Goal: Transaction & Acquisition: Download file/media

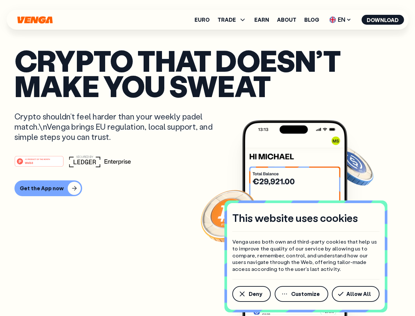
click at [207, 158] on div "#1 PRODUCT OF THE MONTH Web3" at bounding box center [207, 161] width 386 height 12
click at [251, 293] on span "Deny" at bounding box center [255, 293] width 13 height 5
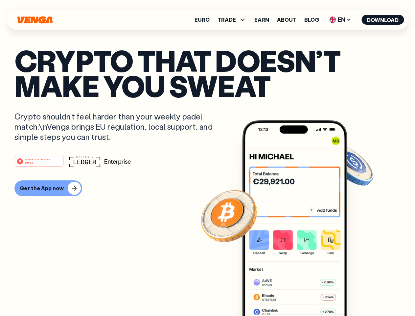
click at [302, 293] on img at bounding box center [294, 230] width 105 height 220
click at [357, 293] on article "Crypto that doesn’t make you sweat Crypto shouldn’t feel harder than your weekl…" at bounding box center [207, 171] width 386 height 246
click at [234, 20] on span "TRADE" at bounding box center [227, 19] width 18 height 5
click at [340, 20] on span "EN" at bounding box center [340, 19] width 27 height 11
click at [383, 20] on button "Download" at bounding box center [383, 20] width 42 height 10
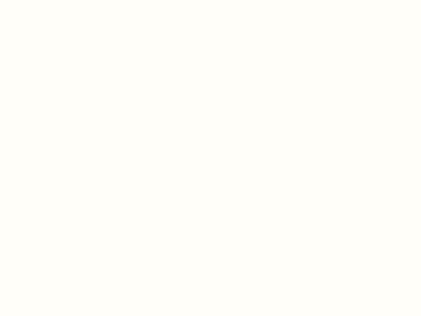
click at [207, 0] on html "This website uses cookies Venga uses both own and third-party cookies that help…" at bounding box center [210, 0] width 421 height 0
click at [47, 0] on html "This website uses cookies Venga uses both own and third-party cookies that help…" at bounding box center [210, 0] width 421 height 0
click at [40, 0] on html "This website uses cookies Venga uses both own and third-party cookies that help…" at bounding box center [210, 0] width 421 height 0
